Goal: Entertainment & Leisure: Consume media (video, audio)

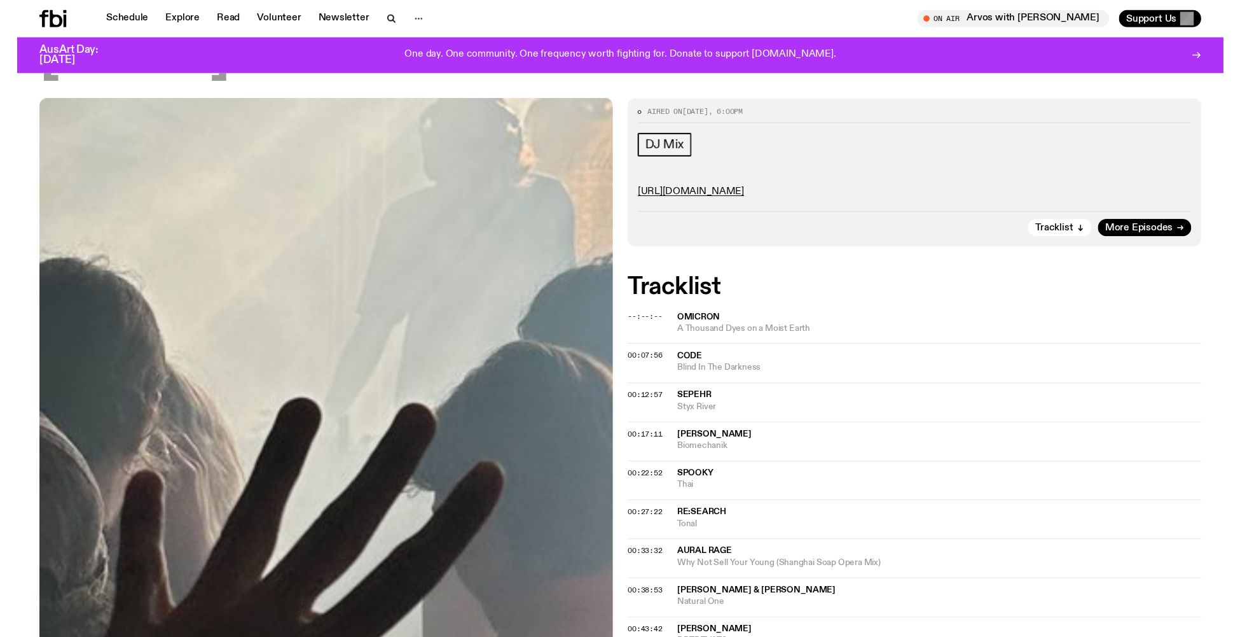
scroll to position [284, 0]
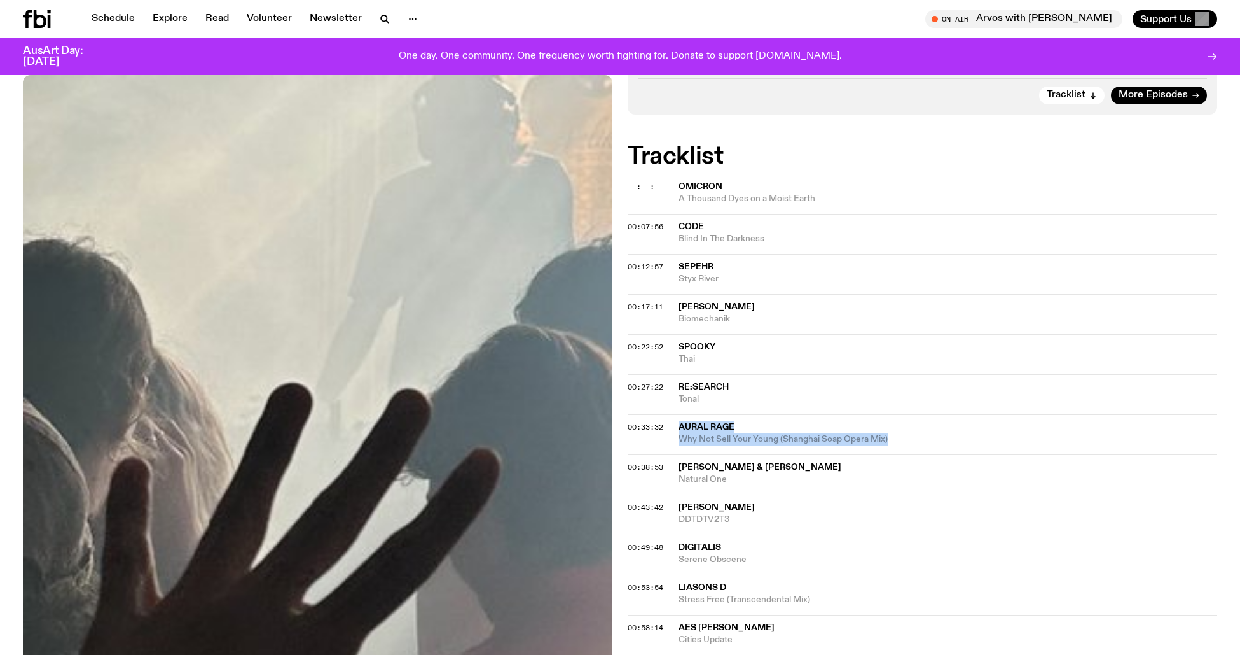
drag, startPoint x: 676, startPoint y: 418, endPoint x: 914, endPoint y: 433, distance: 238.4
click at [914, 433] on div "00:33:32 Aural Rage Why Not Sell Your Young (Shanghai Soap Opera Mix)" at bounding box center [923, 434] width 590 height 40
copy div "Aural Rage Why Not Sell Your Young (Shanghai Soap Opera Mix)"
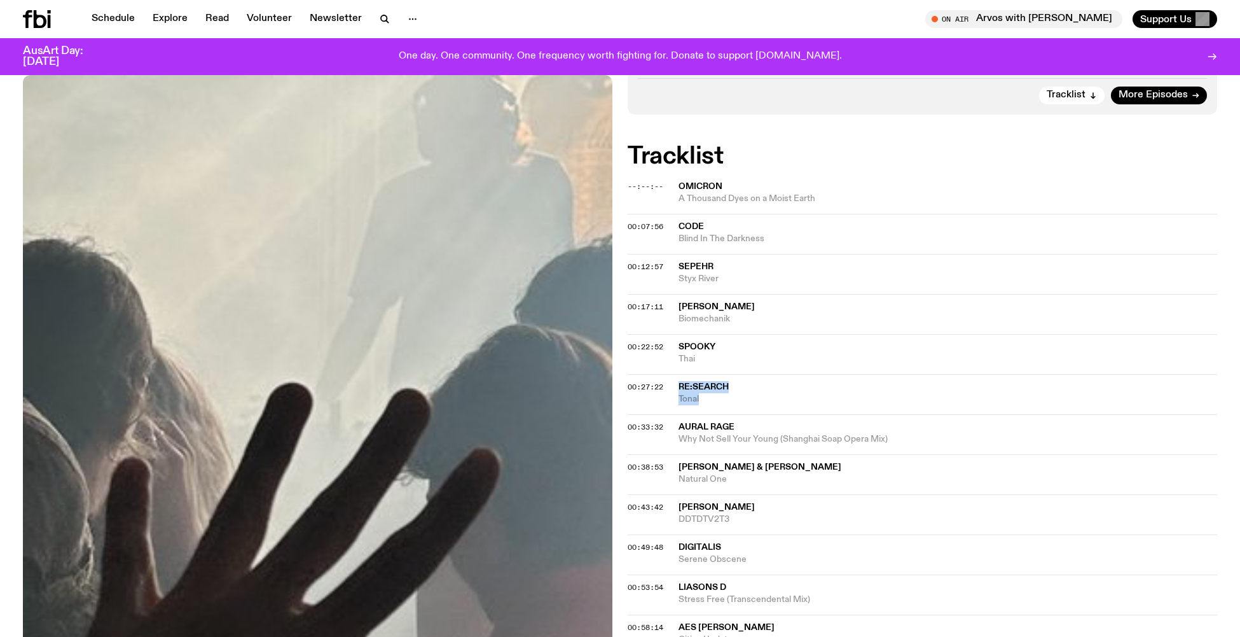
drag, startPoint x: 676, startPoint y: 378, endPoint x: 725, endPoint y: 391, distance: 50.5
click at [725, 391] on div "00:27:22 Re:search Tonal" at bounding box center [923, 394] width 590 height 40
copy div "Re:search Tonal"
drag, startPoint x: 677, startPoint y: 338, endPoint x: 748, endPoint y: 364, distance: 75.7
click at [748, 364] on div "00:22:52 Spooky Thai" at bounding box center [923, 354] width 590 height 40
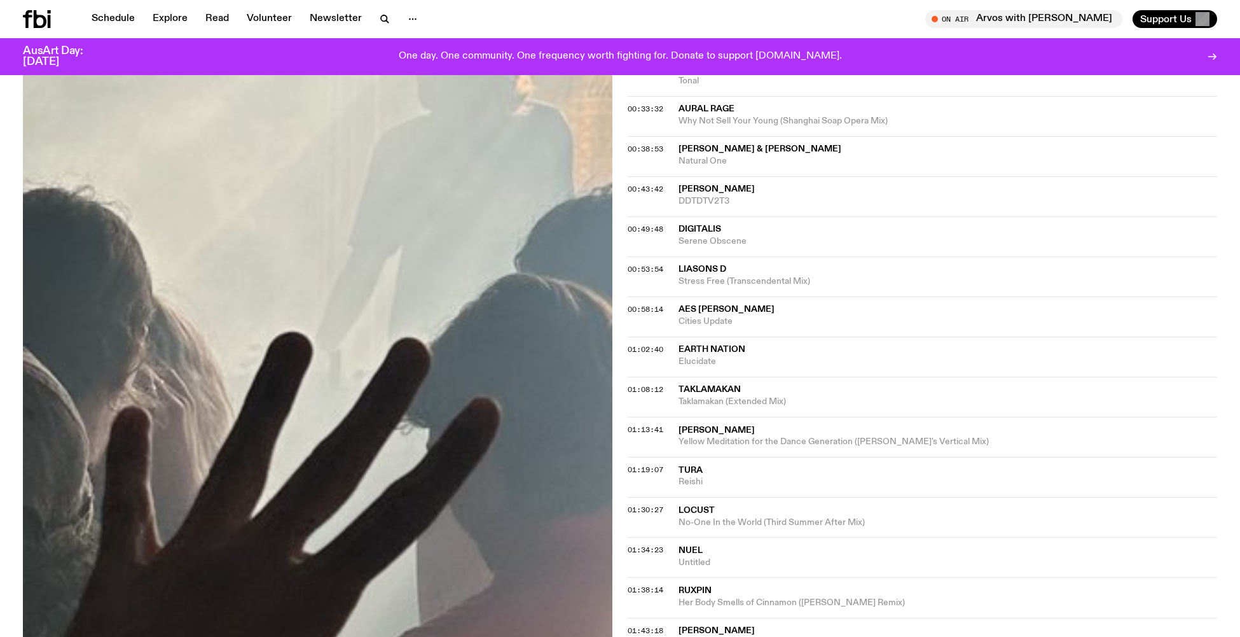
scroll to position [733, 0]
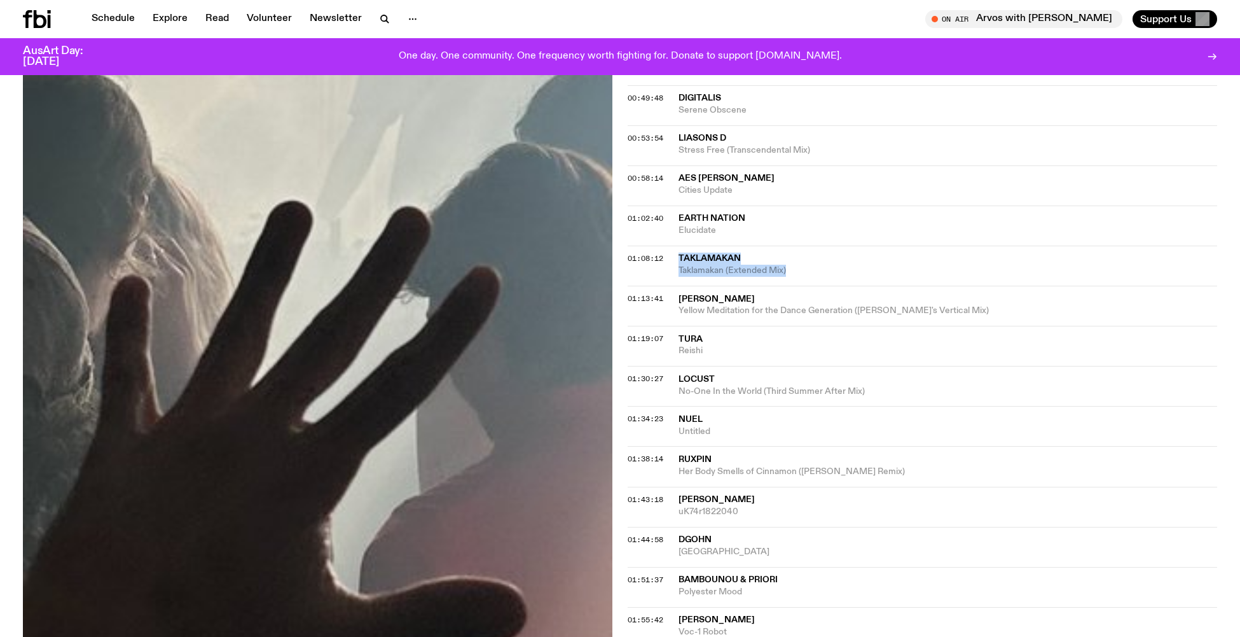
drag, startPoint x: 676, startPoint y: 242, endPoint x: 842, endPoint y: 261, distance: 167.2
click at [842, 261] on div "01:08:12 Taklamakan Taklamakan (Extended Mix)" at bounding box center [923, 266] width 590 height 40
copy div "Taklamakan Taklamakan (Extended Mix)"
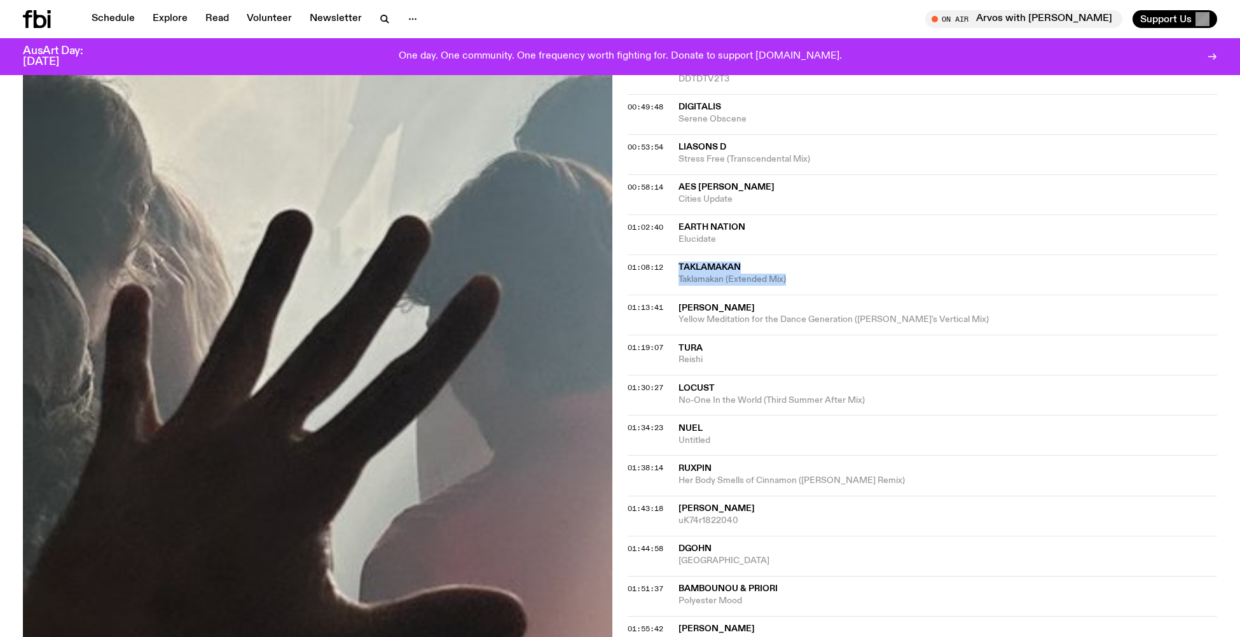
scroll to position [851, 0]
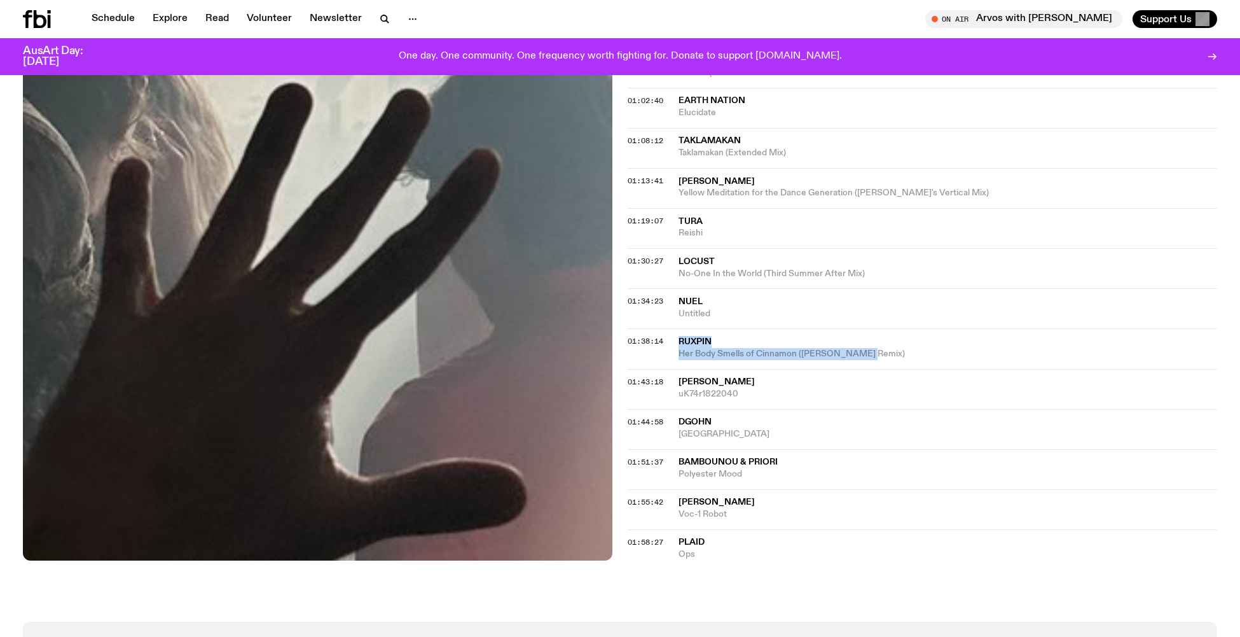
drag, startPoint x: 676, startPoint y: 317, endPoint x: 860, endPoint y: 329, distance: 184.8
click at [860, 329] on div "01:38:14 Ruxpin Her Body Smells of Cinnamon ([PERSON_NAME] Remix)" at bounding box center [923, 348] width 590 height 40
drag, startPoint x: 677, startPoint y: 435, endPoint x: 767, endPoint y: 450, distance: 91.0
click at [767, 450] on div "01:51:37 Bambounou & Priori Polyester Mood" at bounding box center [923, 469] width 590 height 40
drag, startPoint x: 677, startPoint y: 475, endPoint x: 752, endPoint y: 490, distance: 76.0
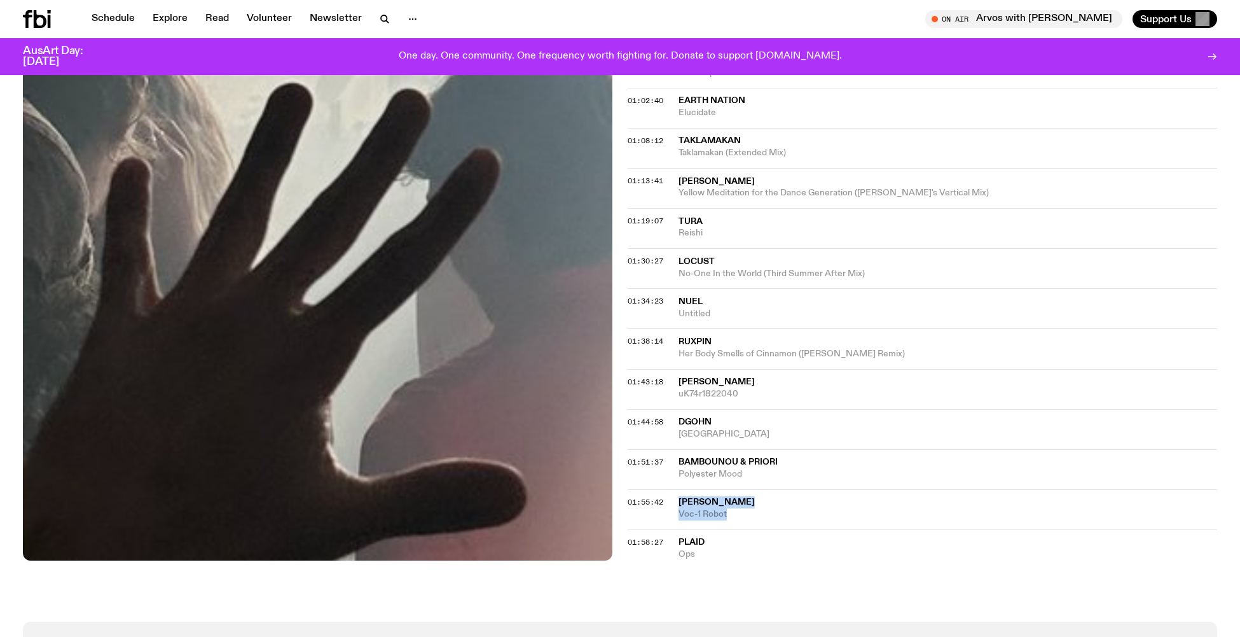
click at [752, 490] on div "01:55:42 [PERSON_NAME] Voc-1 Robot" at bounding box center [923, 509] width 590 height 40
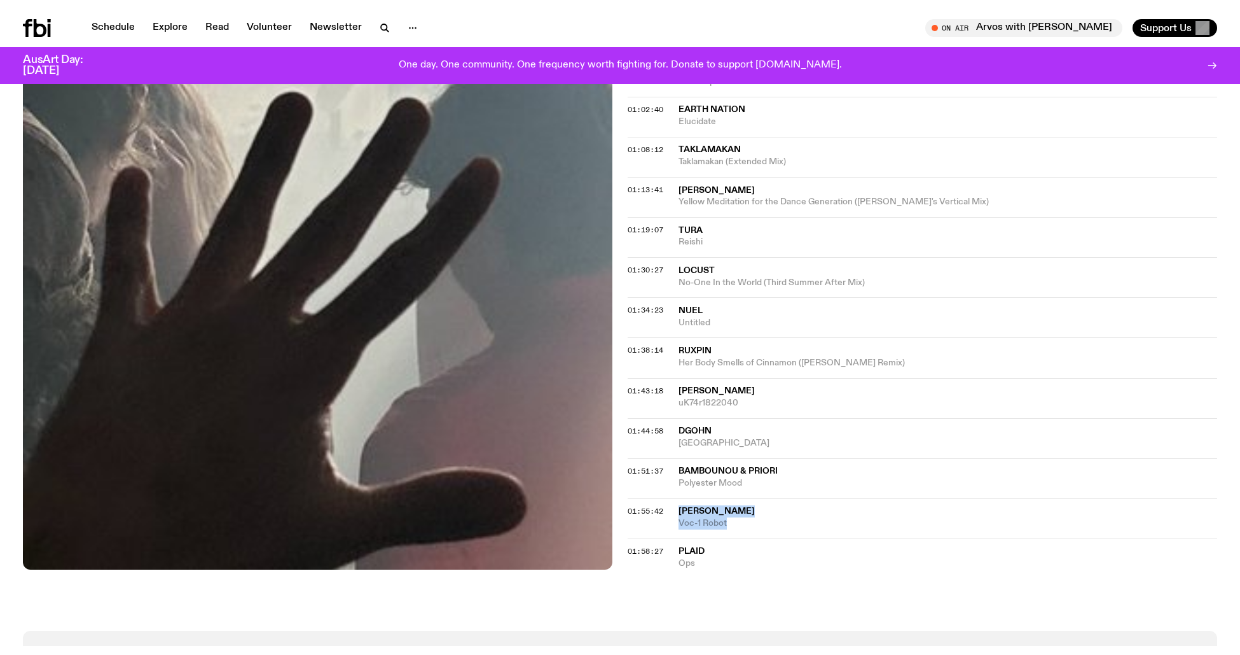
scroll to position [852, 0]
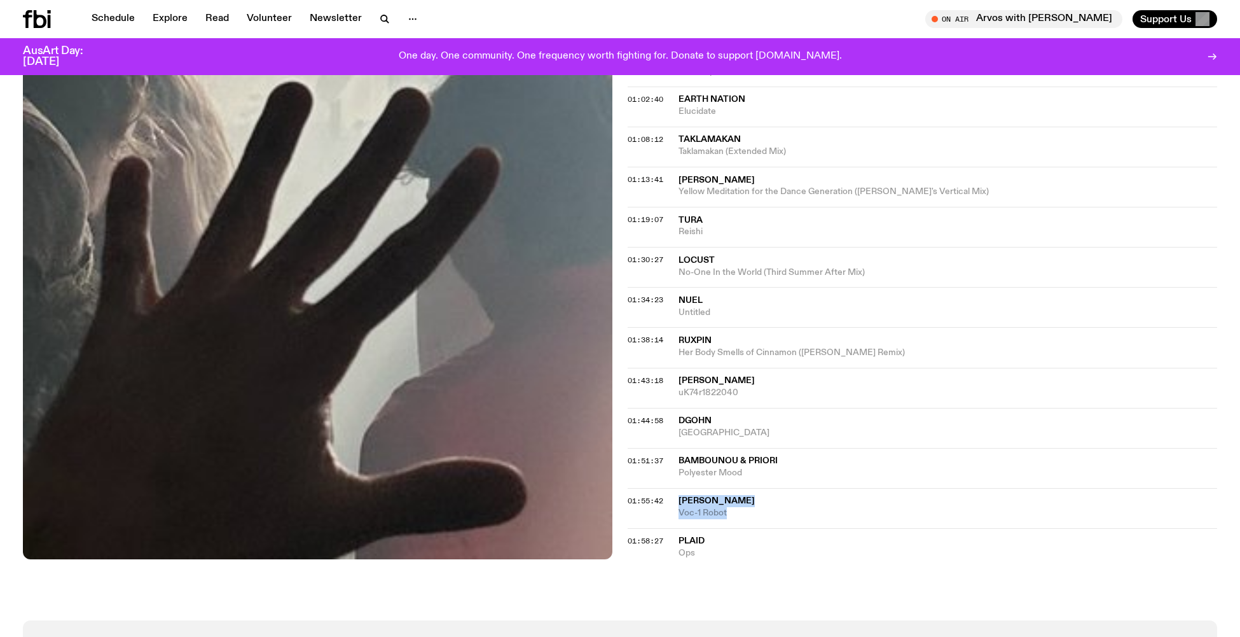
copy div "[PERSON_NAME] Voc-1 Robot"
drag, startPoint x: 676, startPoint y: 239, endPoint x: 947, endPoint y: 248, distance: 271.8
click at [947, 248] on div "01:30:27 Locust No-One In the World (Third Summer After Mix)" at bounding box center [923, 267] width 590 height 40
copy div "Locust No-One In the World (Third Summer After Mix)"
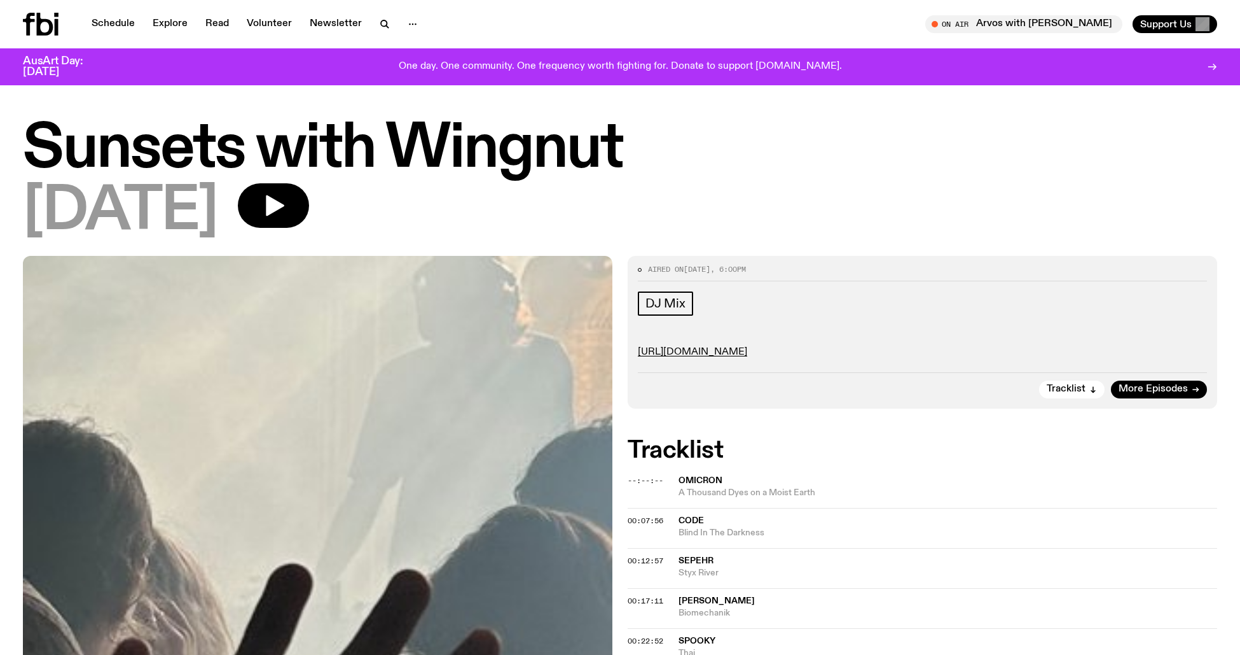
scroll to position [0, 0]
click at [711, 350] on link "[URL][DOMAIN_NAME]" at bounding box center [692, 352] width 109 height 10
